Goal: Obtain resource: Download file/media

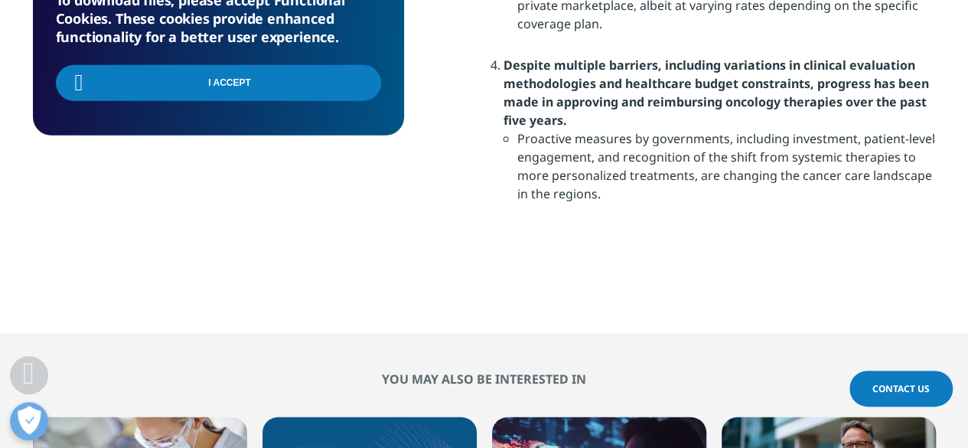
scroll to position [1990, 0]
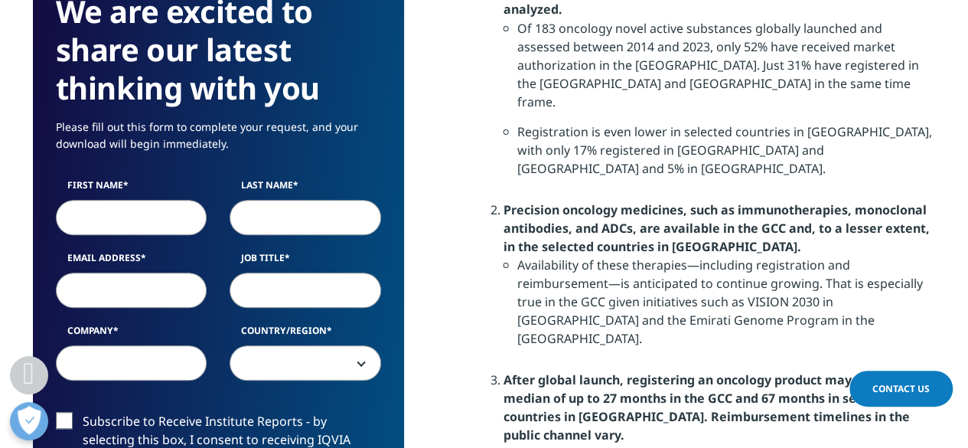
scroll to position [1452, 0]
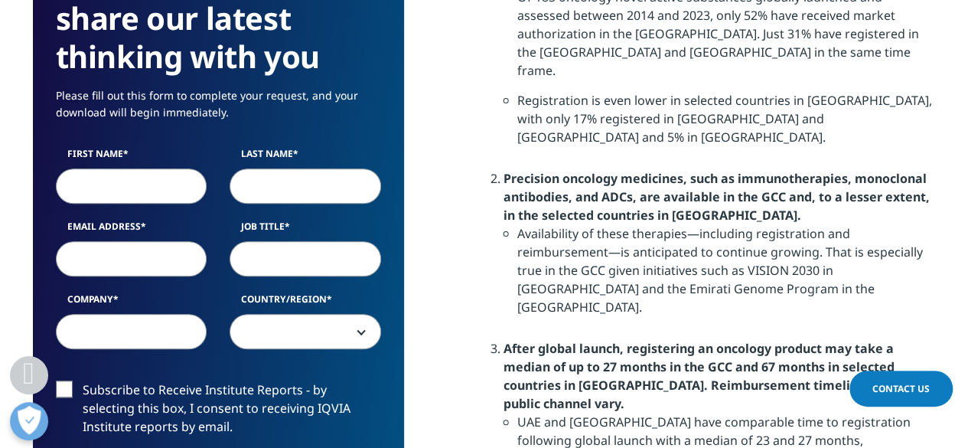
click at [125, 181] on input "First Name" at bounding box center [132, 186] width 152 height 35
type input "Ö"
type input "Melike"
type input "Öztürk"
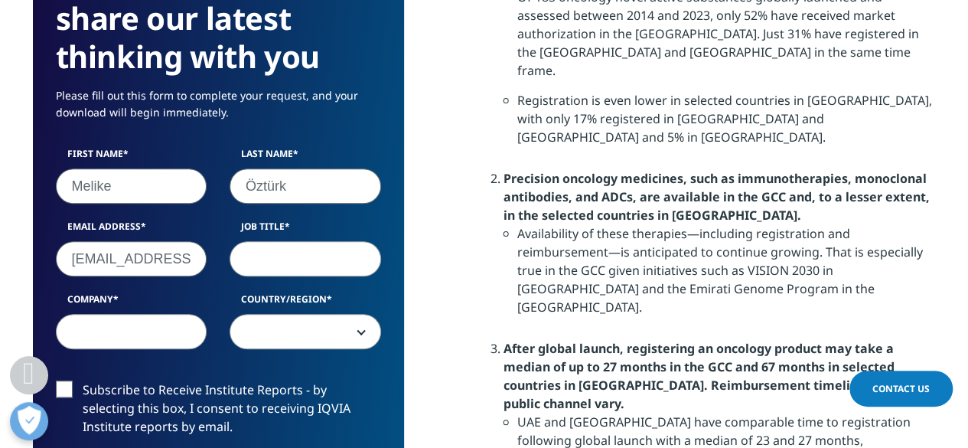
click at [169, 262] on input "melike115m@gmail.com" at bounding box center [132, 259] width 152 height 35
paste input ".ozturk@inpharmus"
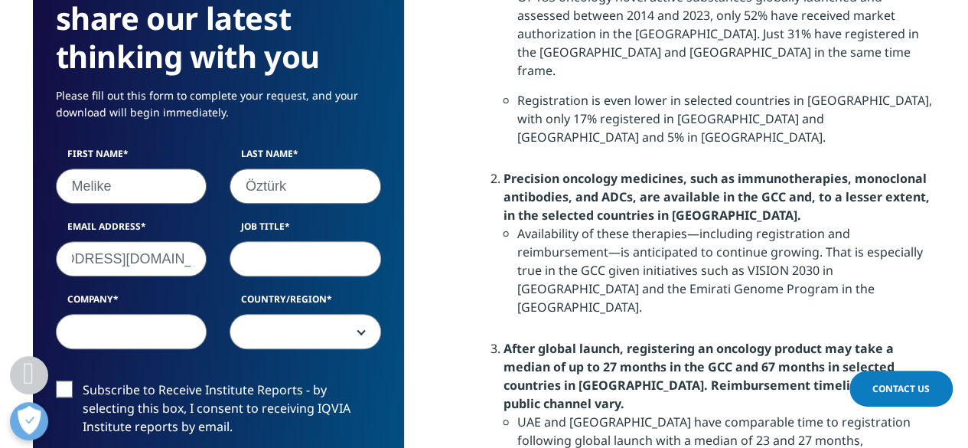
type input "melike.ozturk@inpharmus.com"
click at [126, 327] on input "Company" at bounding box center [132, 332] width 152 height 35
type input "INPHARMUS Pharmaceuticals"
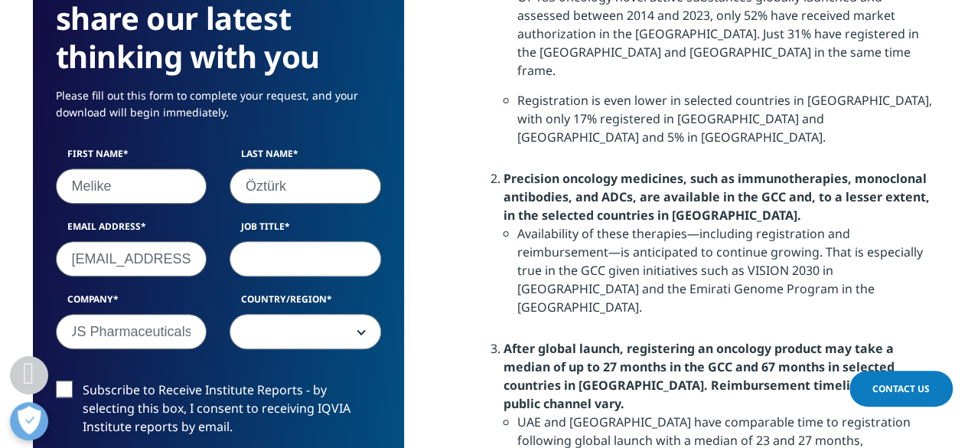
scroll to position [0, 0]
click at [253, 259] on input "Job Title" at bounding box center [306, 259] width 152 height 35
type input "Commercial Operations Specialts"
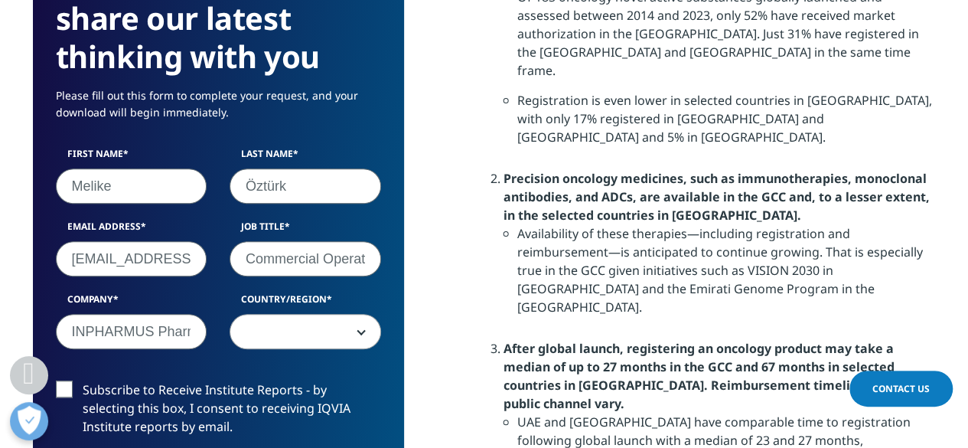
click at [288, 339] on span at bounding box center [305, 332] width 150 height 35
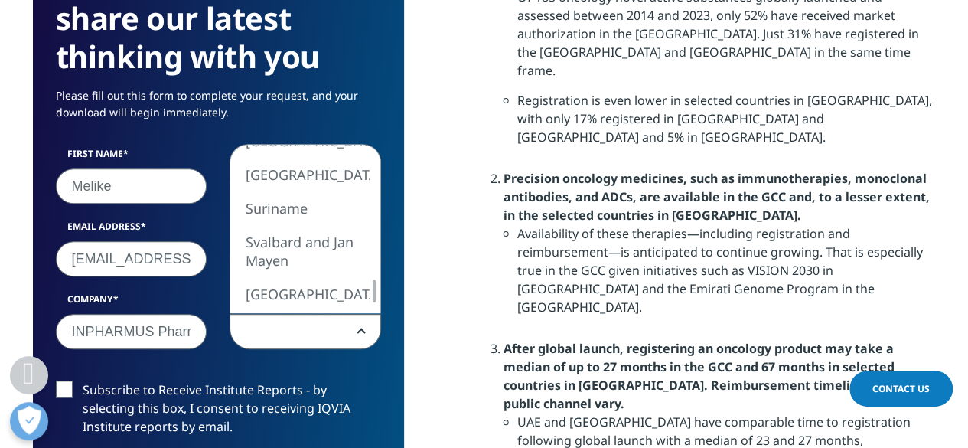
click at [356, 290] on div "United States Canada United Kingdom Afghanistan Albania Algeria American Samoa …" at bounding box center [305, 229] width 150 height 168
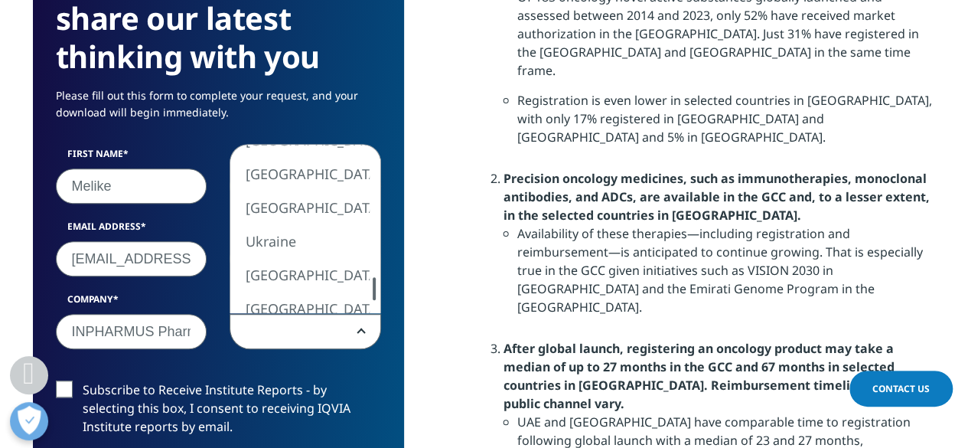
select select "Turkey"
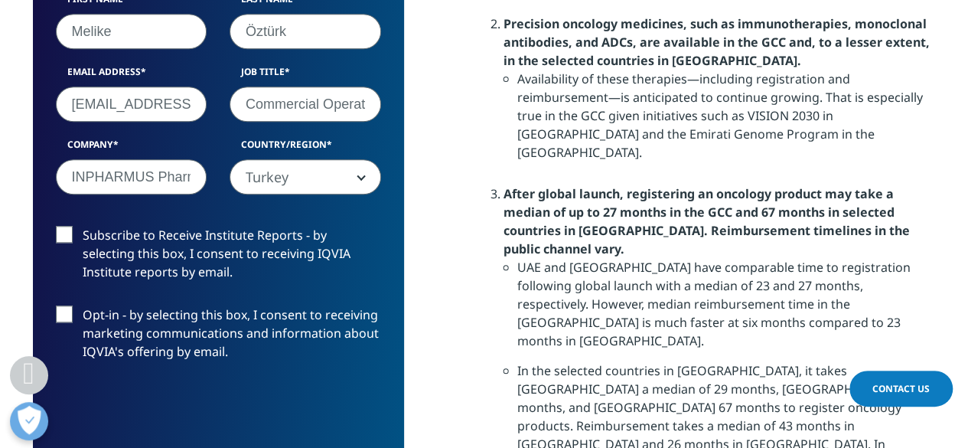
scroll to position [1682, 0]
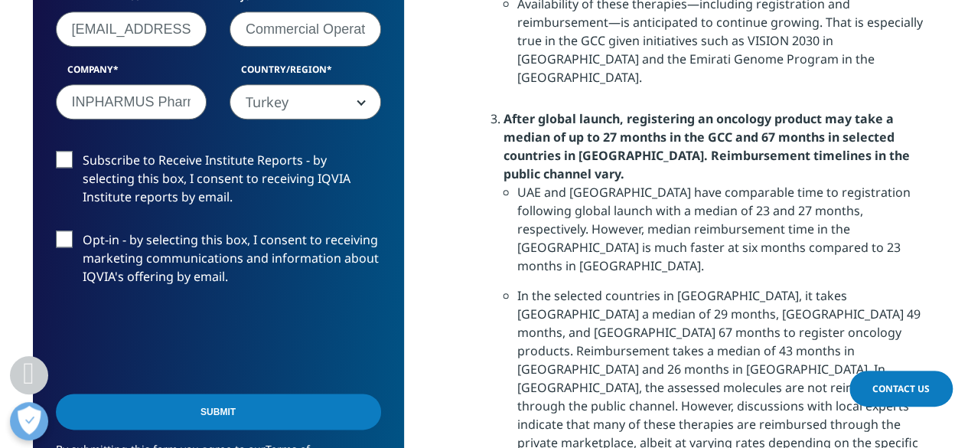
click at [231, 403] on input "Submit" at bounding box center [218, 412] width 325 height 36
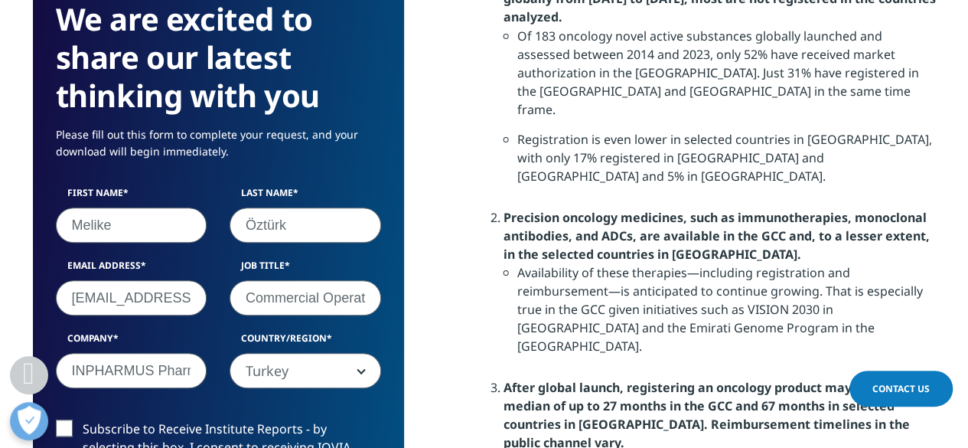
scroll to position [1567, 0]
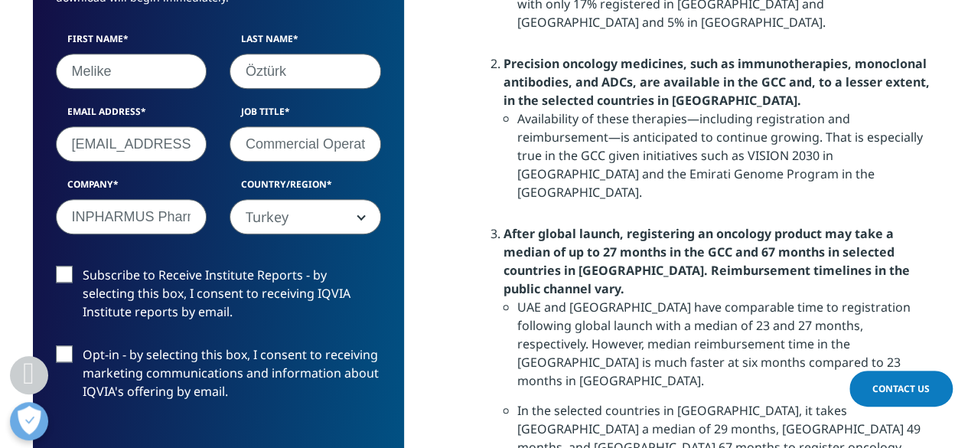
click at [72, 269] on label "Subscribe to Receive Institute Reports - by selecting this box, I consent to re…" at bounding box center [218, 298] width 325 height 64
click at [83, 266] on input "Subscribe to Receive Institute Reports - by selecting this box, I consent to re…" at bounding box center [83, 266] width 0 height 0
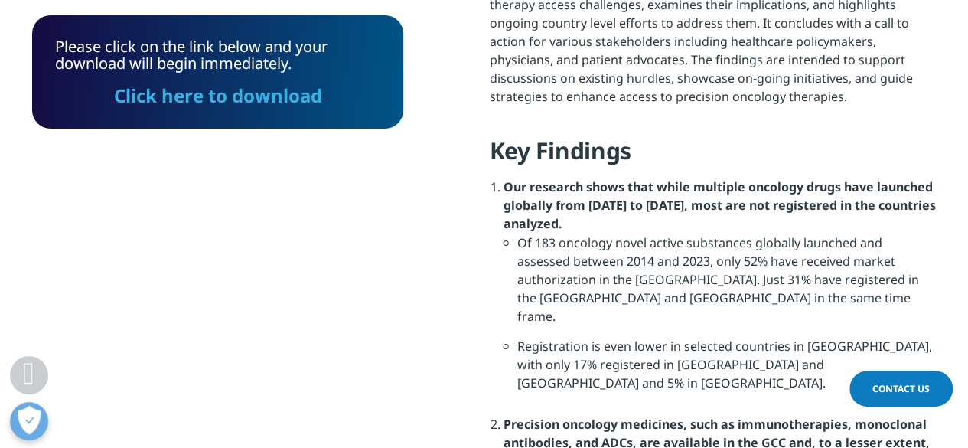
scroll to position [1108, 0]
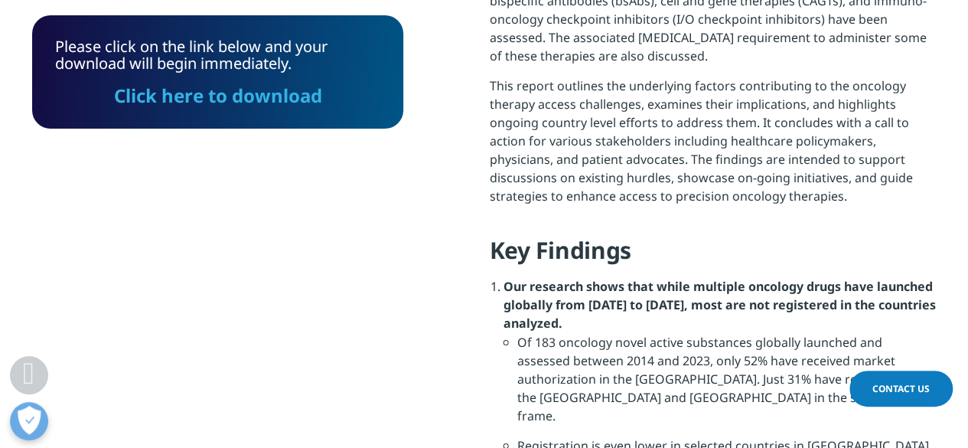
click at [243, 109] on div "Please click on the link below and your download will begin immediately. Click …" at bounding box center [217, 71] width 371 height 113
click at [244, 103] on link "Click here to download" at bounding box center [218, 95] width 208 height 25
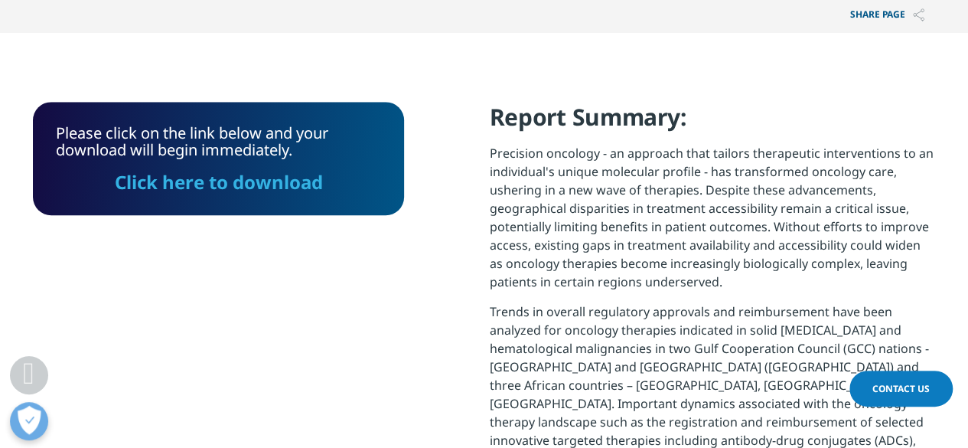
scroll to position [459, 0]
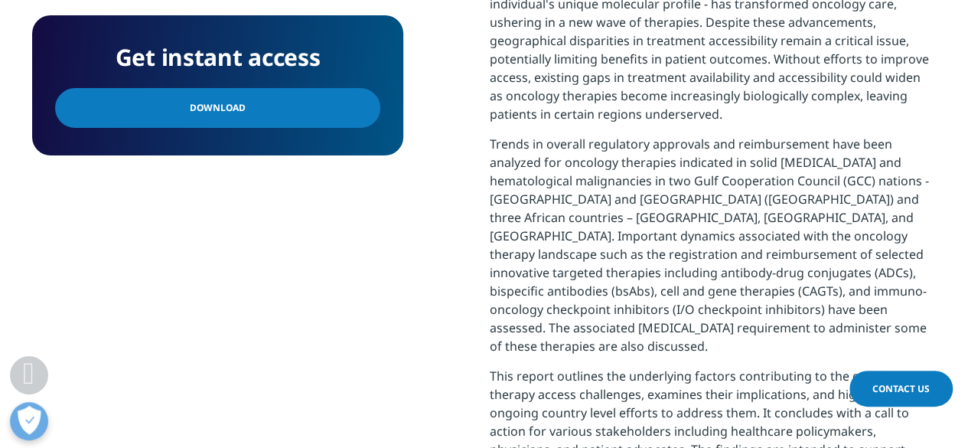
scroll to position [918, 0]
